Goal: Transaction & Acquisition: Purchase product/service

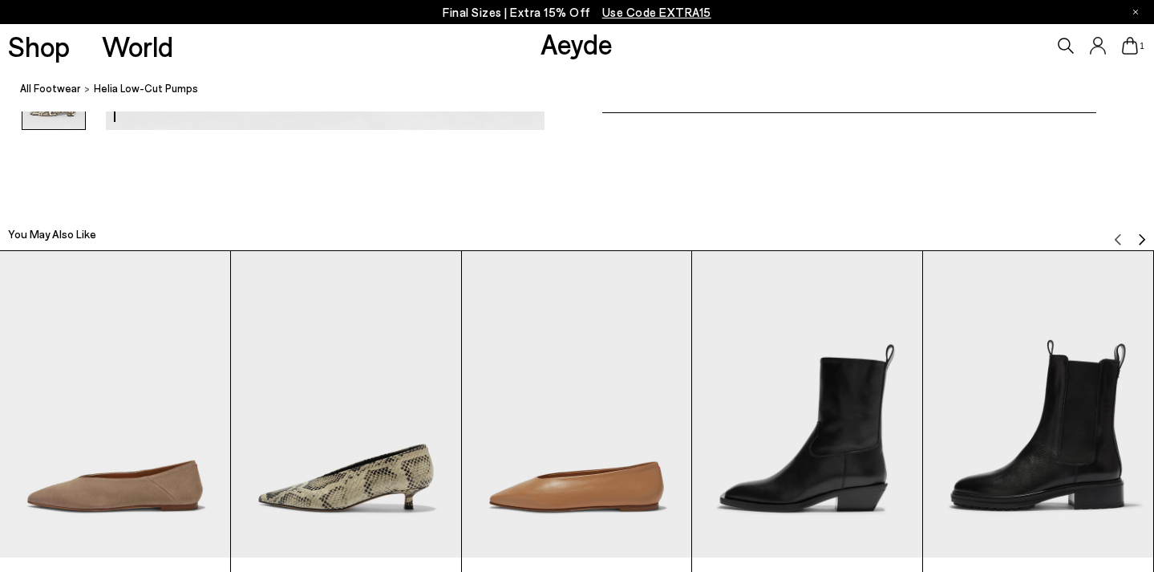
scroll to position [3378, 0]
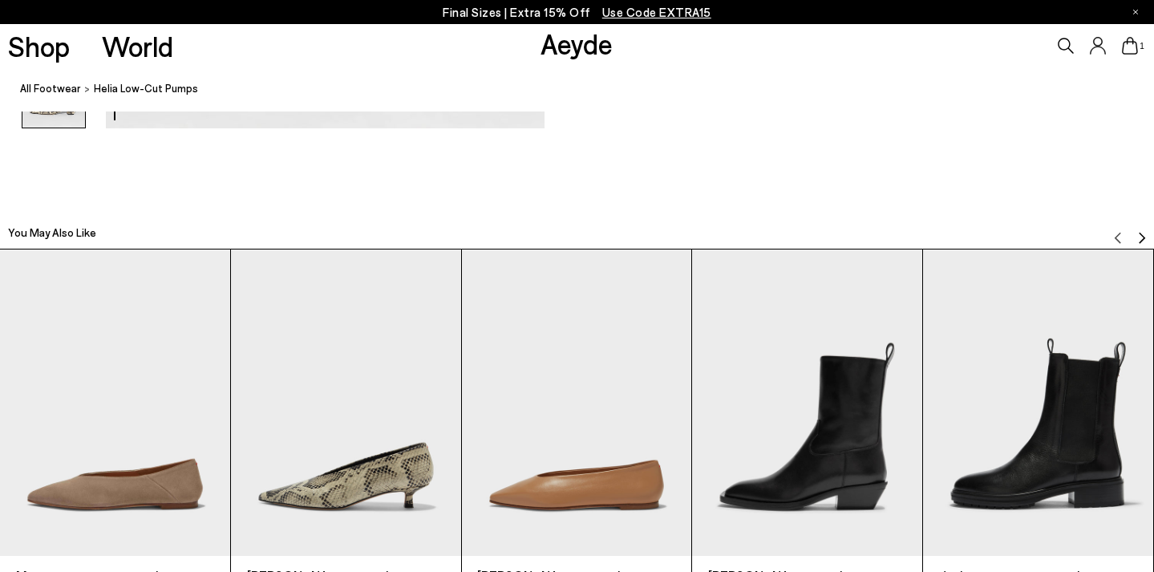
click at [360, 408] on img "2 / 6" at bounding box center [346, 402] width 230 height 306
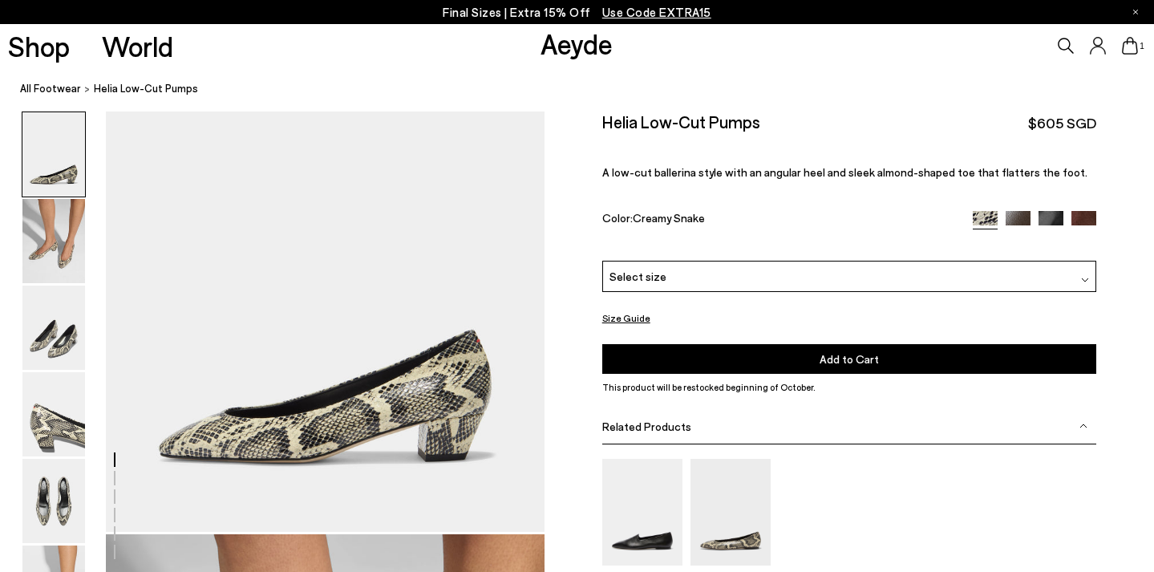
scroll to position [0, 0]
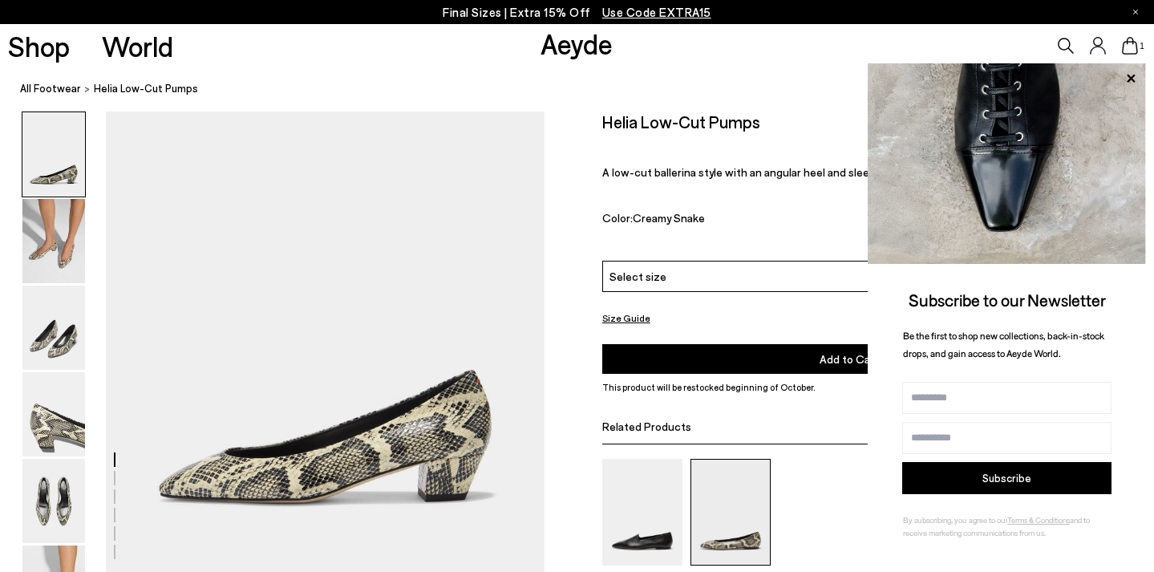
click at [725, 469] on img at bounding box center [730, 512] width 80 height 107
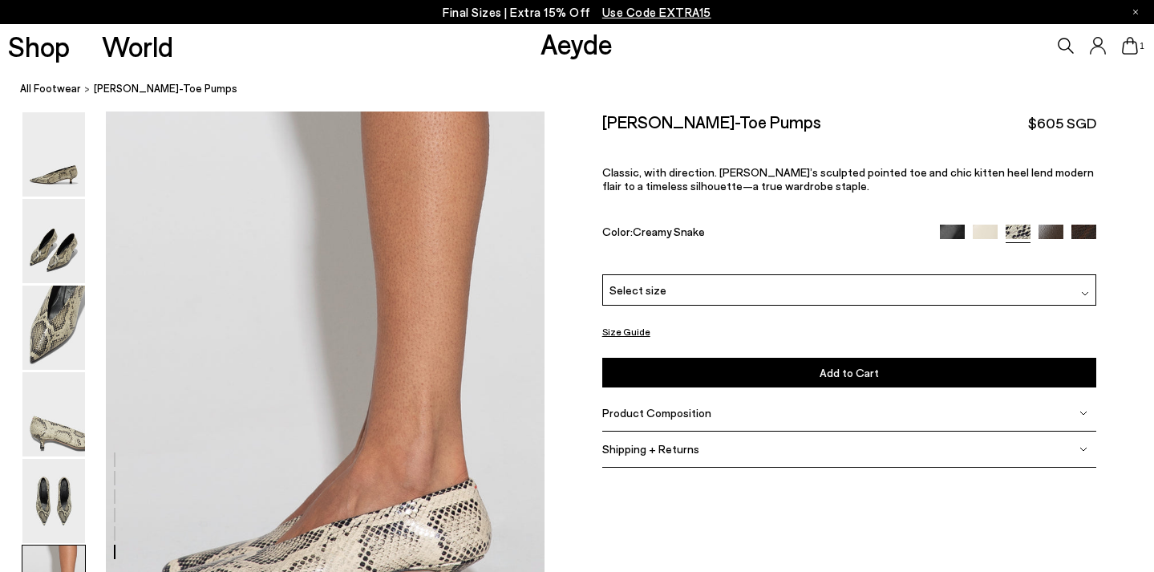
scroll to position [3004, 0]
